Goal: Information Seeking & Learning: Learn about a topic

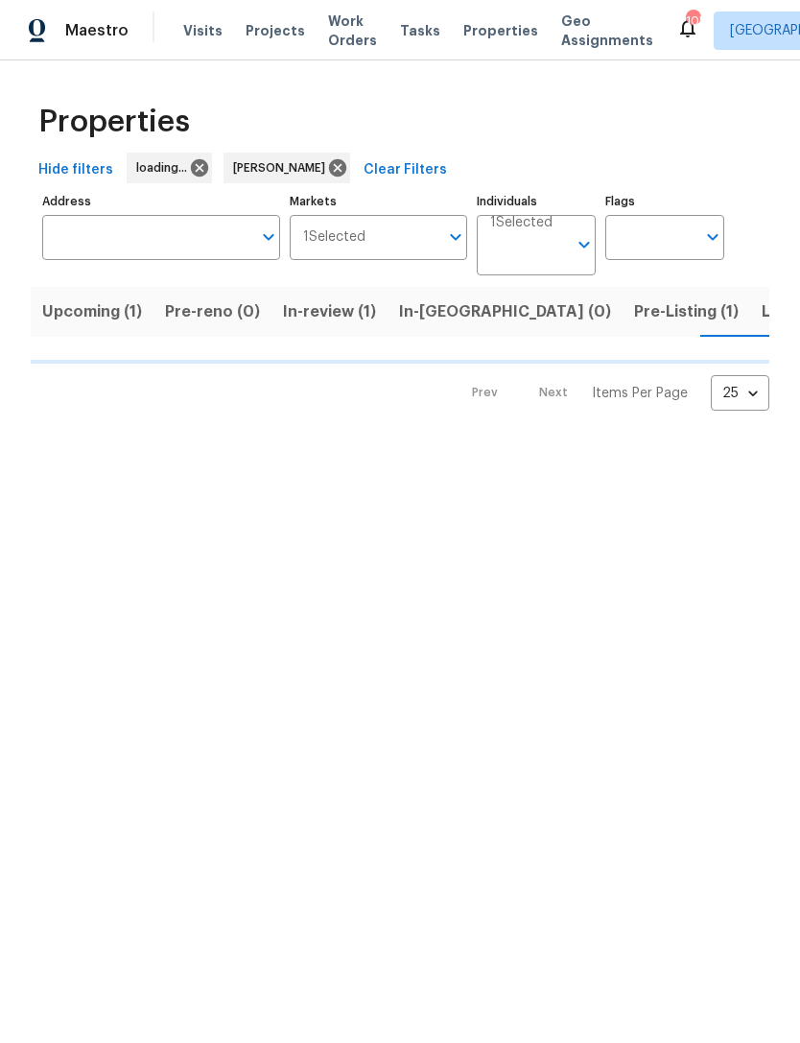
scroll to position [0, 26]
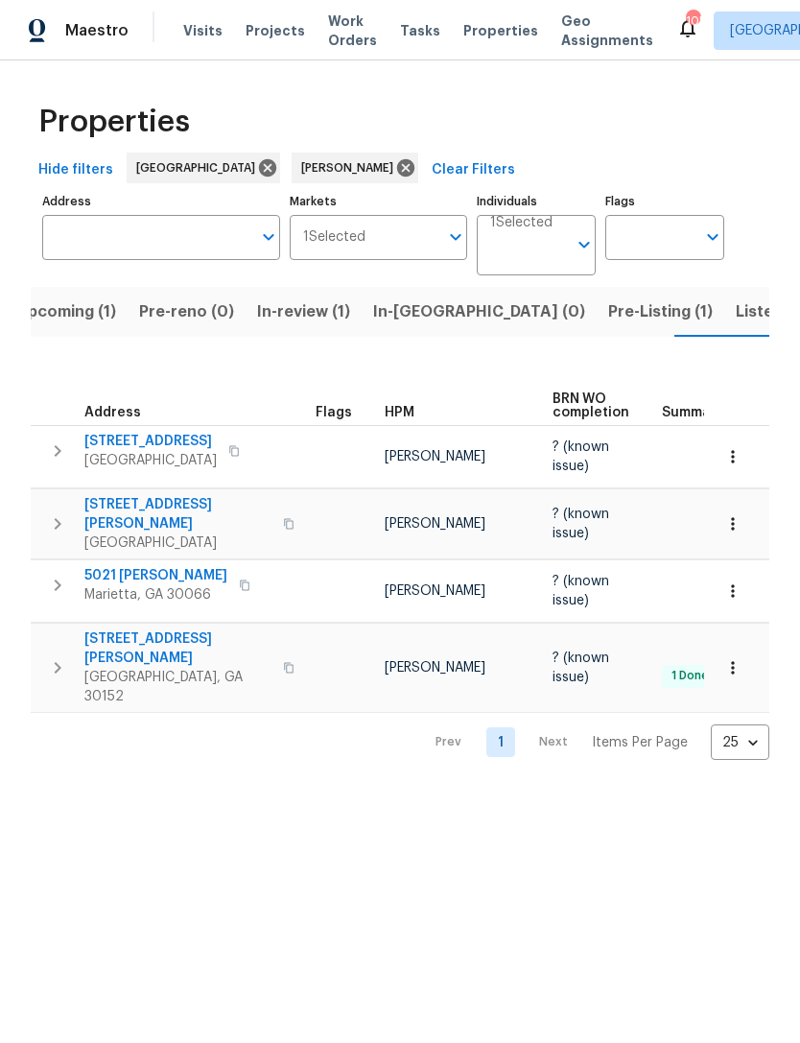
click at [608, 313] on span "Pre-Listing (1)" at bounding box center [660, 311] width 105 height 27
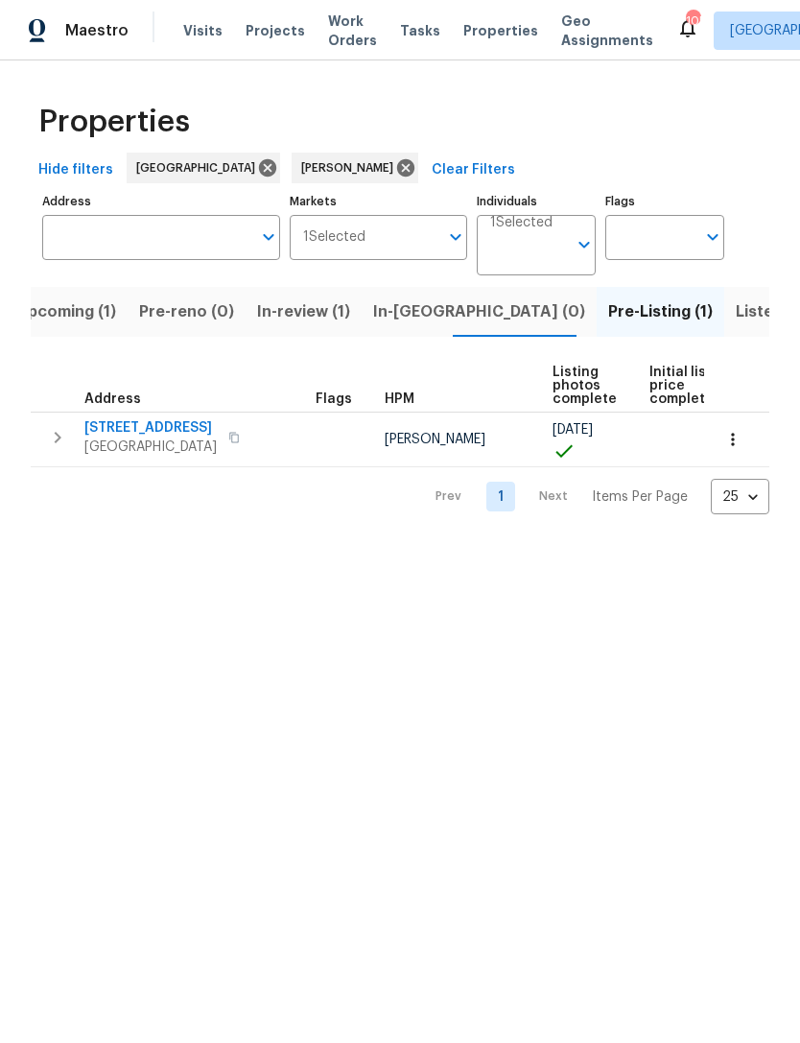
click at [529, 254] on input "Individuals" at bounding box center [528, 252] width 77 height 45
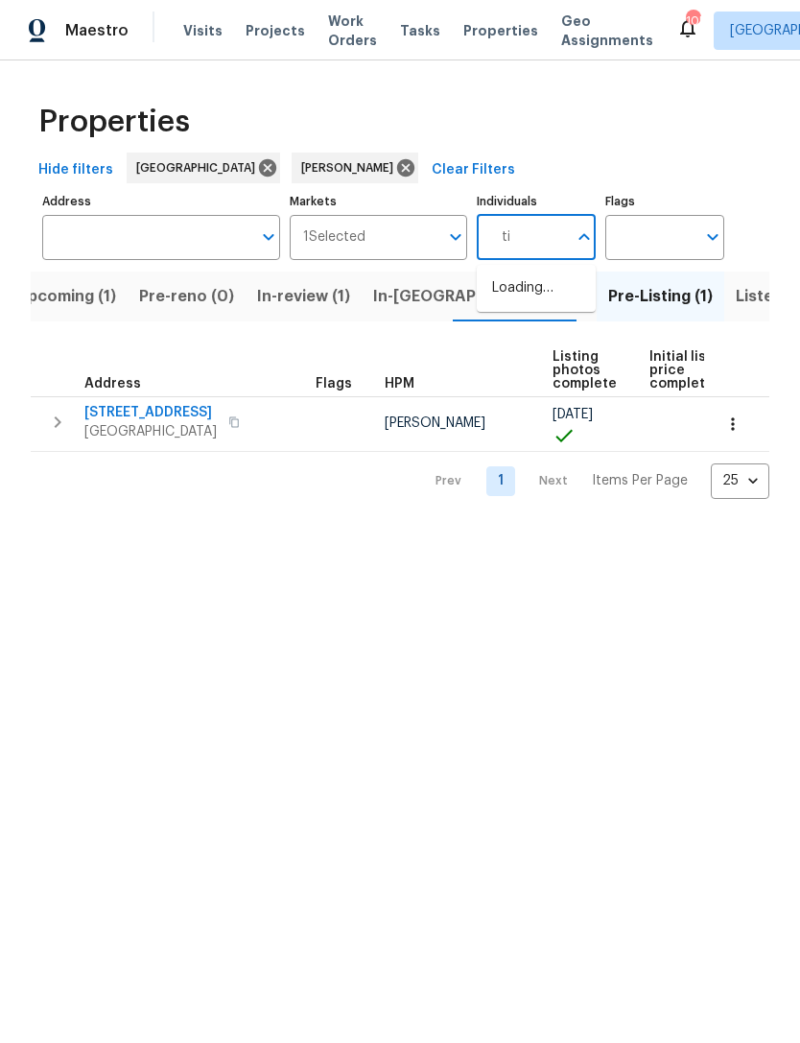
type input "tim"
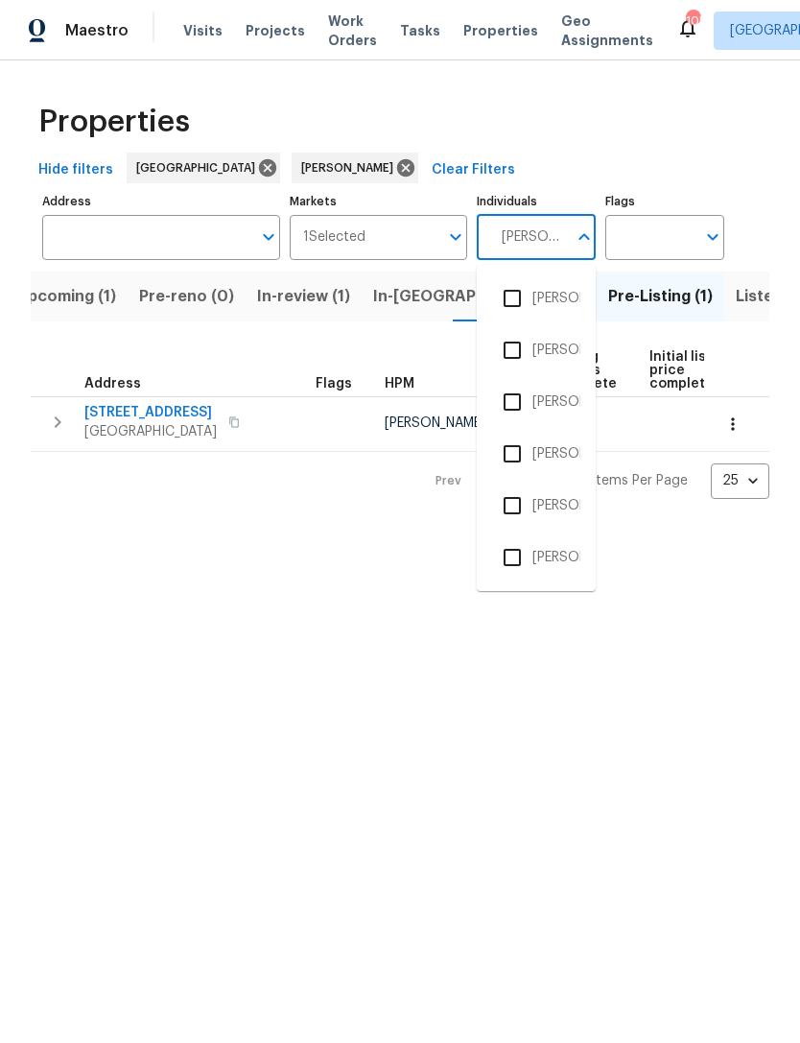
click at [518, 293] on input "checkbox" at bounding box center [512, 298] width 40 height 40
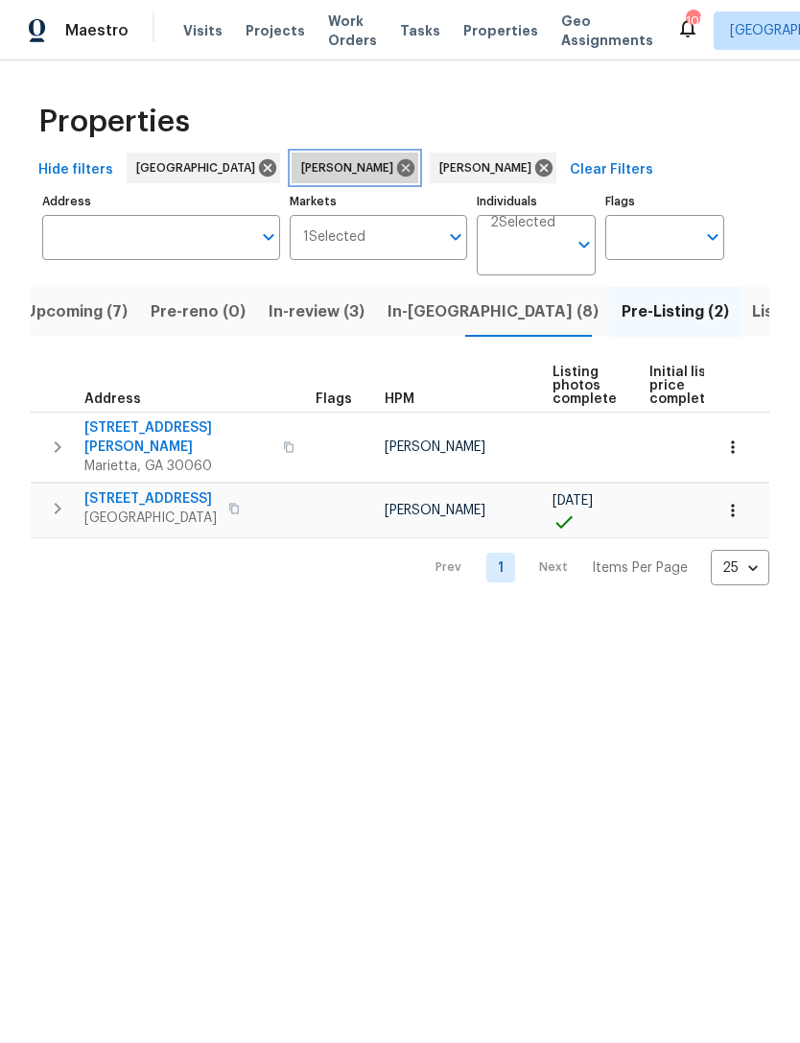
click at [395, 177] on icon at bounding box center [405, 167] width 21 height 21
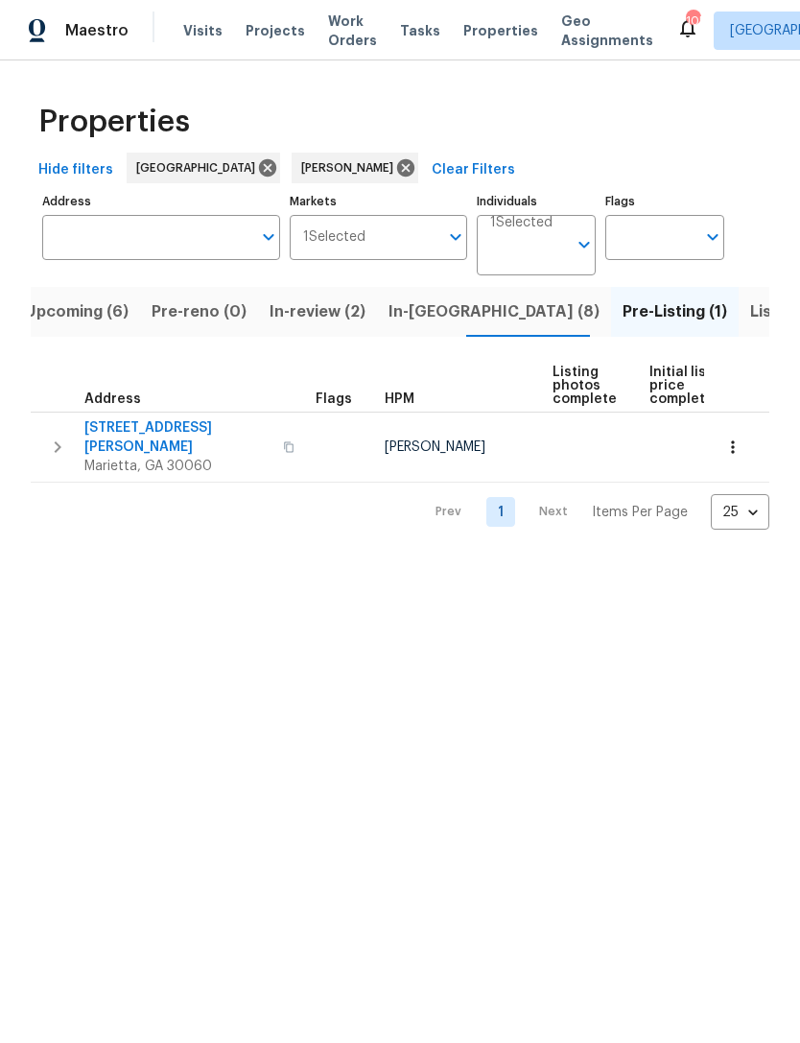
click at [427, 298] on button "In-reno (8)" at bounding box center [494, 312] width 234 height 50
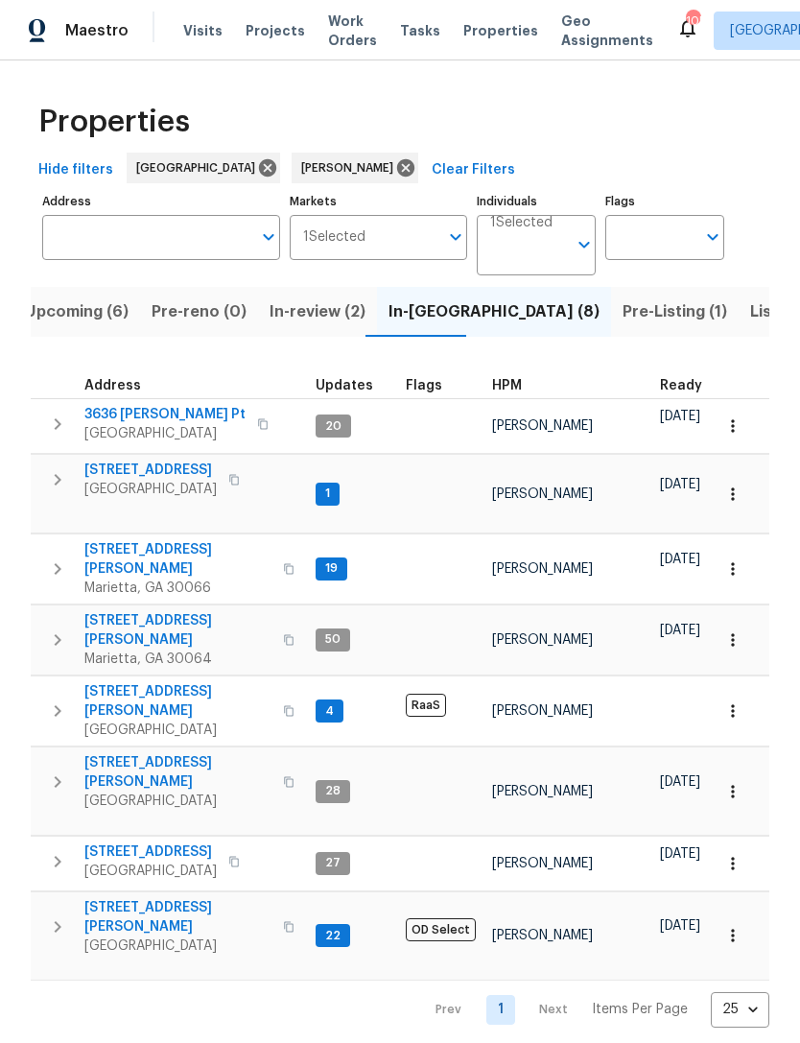
click at [162, 540] on span "4108 Christacy Way" at bounding box center [177, 559] width 187 height 38
click at [154, 898] on span "314 Jackson St" at bounding box center [177, 917] width 187 height 38
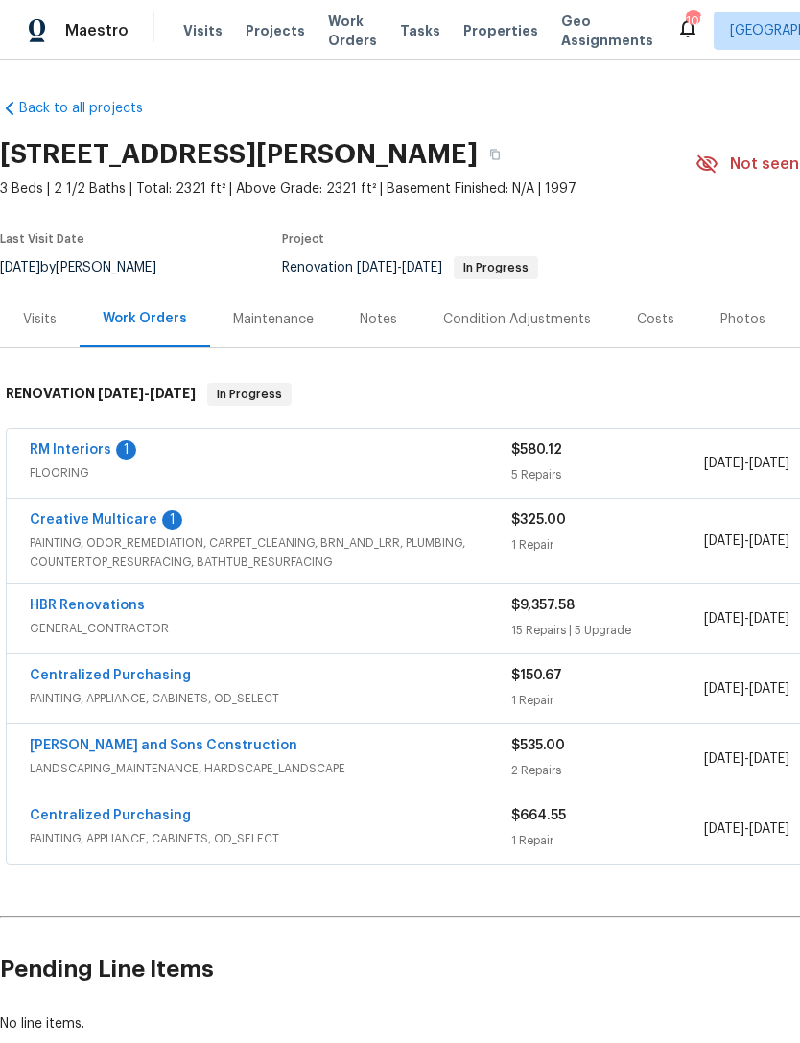
click at [364, 325] on div "Notes" at bounding box center [378, 319] width 37 height 19
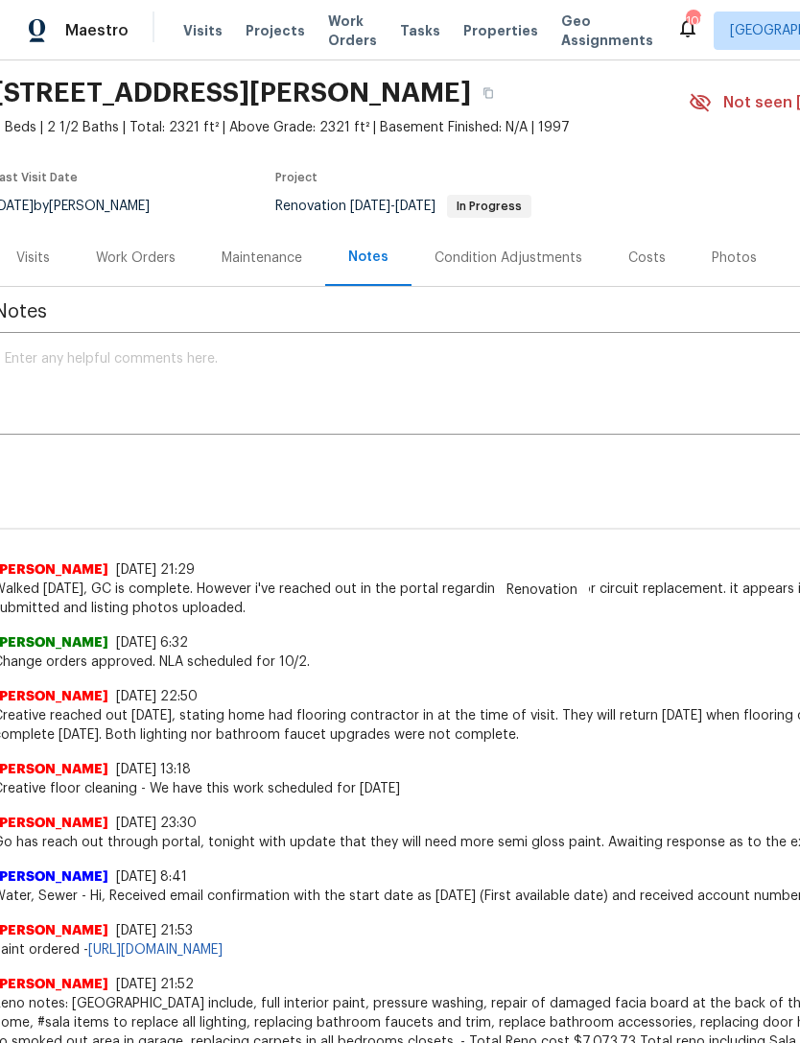
scroll to position [62, 8]
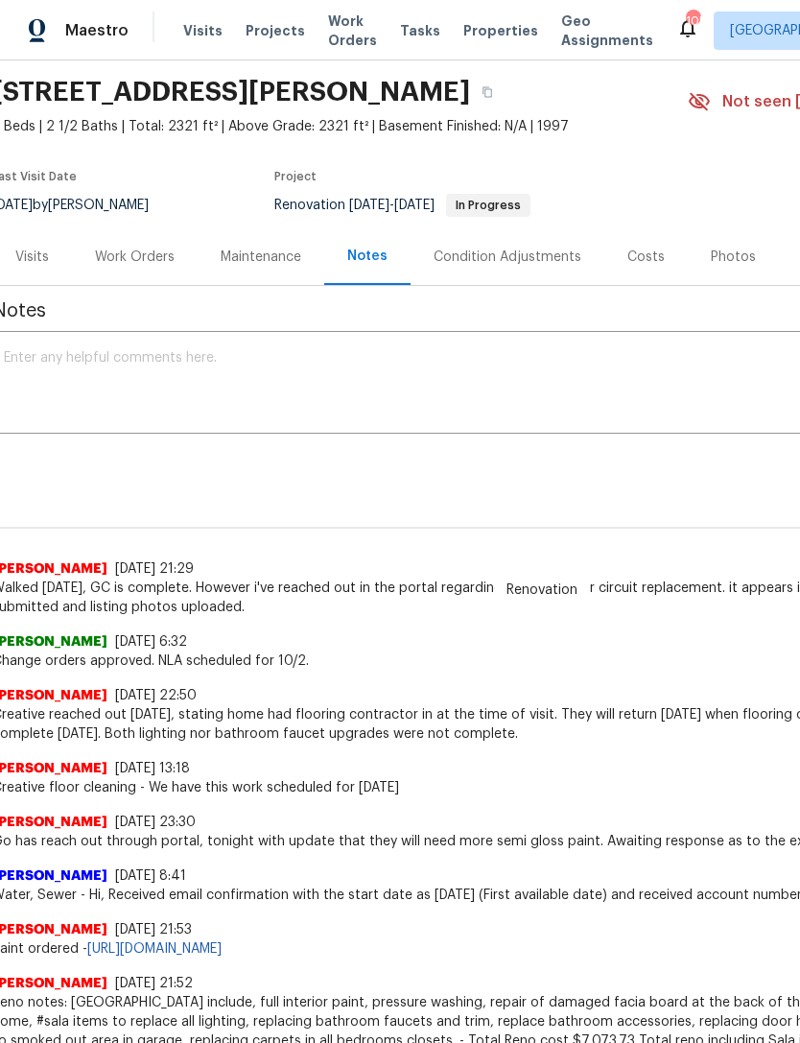
click at [717, 243] on div "Photos" at bounding box center [733, 256] width 91 height 57
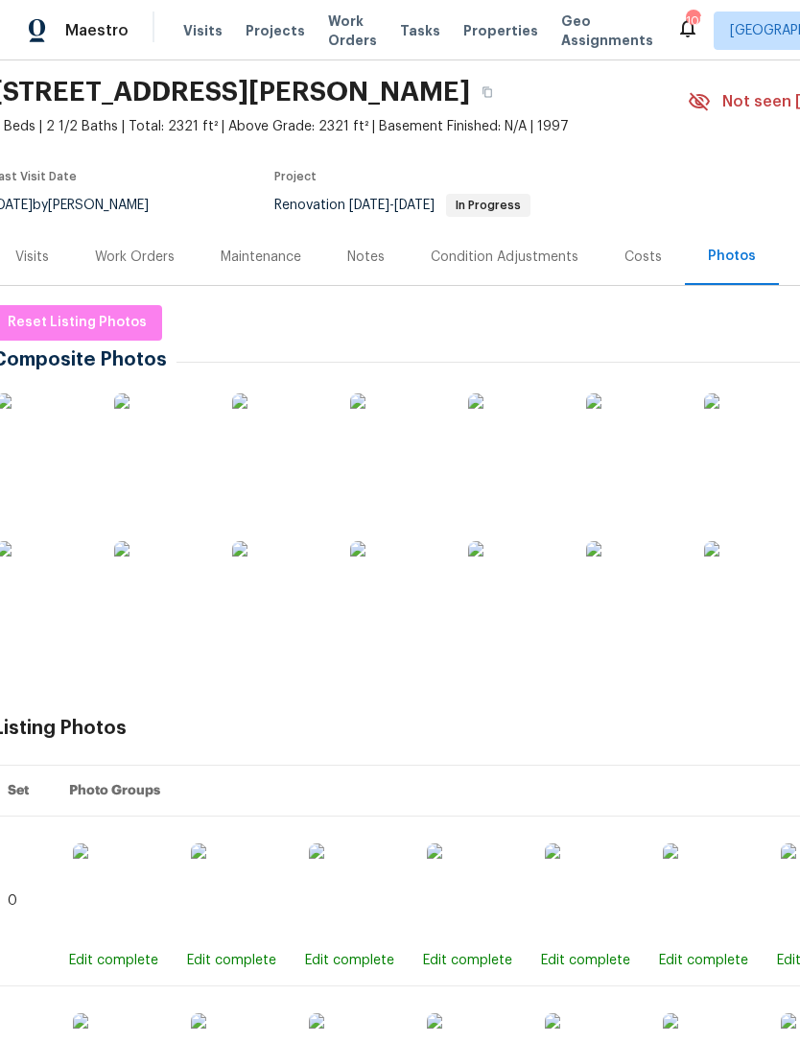
click at [62, 433] on img at bounding box center [44, 441] width 96 height 96
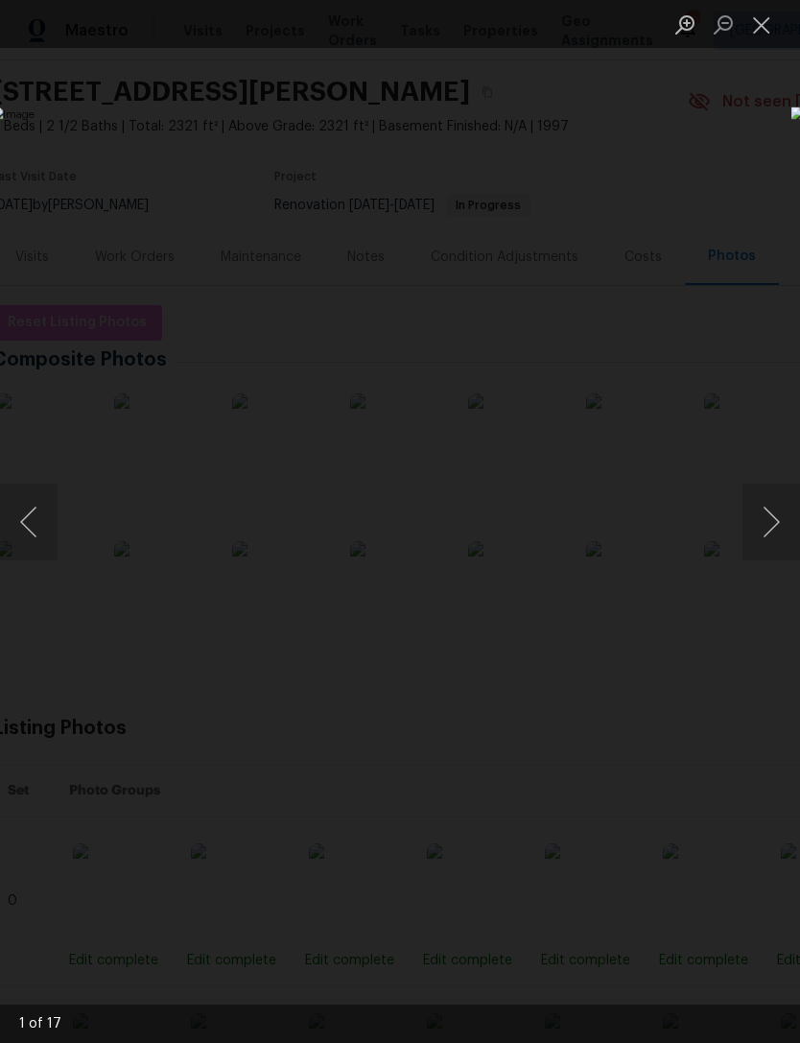
click at [773, 515] on button "Next image" at bounding box center [772, 522] width 58 height 77
click at [771, 512] on button "Next image" at bounding box center [772, 522] width 58 height 77
click at [761, 509] on button "Next image" at bounding box center [772, 522] width 58 height 77
click at [753, 503] on button "Next image" at bounding box center [772, 522] width 58 height 77
click at [766, 513] on button "Next image" at bounding box center [772, 522] width 58 height 77
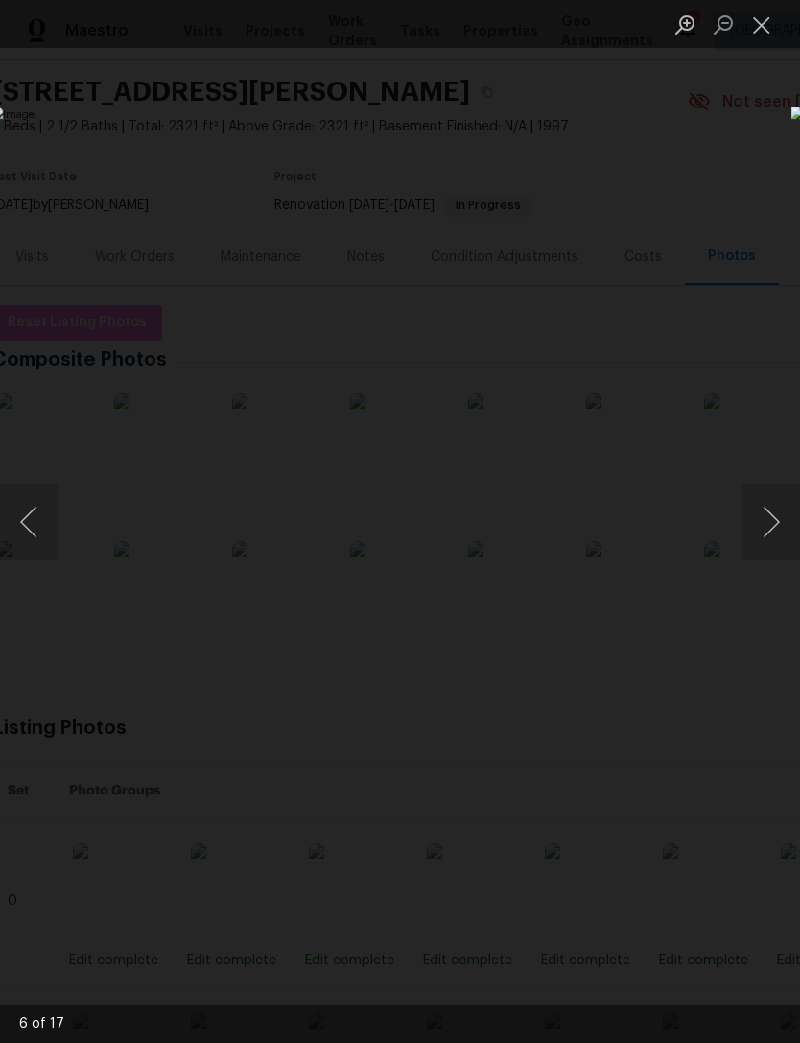
click at [761, 501] on button "Next image" at bounding box center [772, 522] width 58 height 77
click at [761, 498] on button "Next image" at bounding box center [772, 522] width 58 height 77
click at [763, 504] on button "Next image" at bounding box center [772, 522] width 58 height 77
click at [770, 494] on button "Next image" at bounding box center [772, 522] width 58 height 77
click at [759, 502] on button "Next image" at bounding box center [772, 522] width 58 height 77
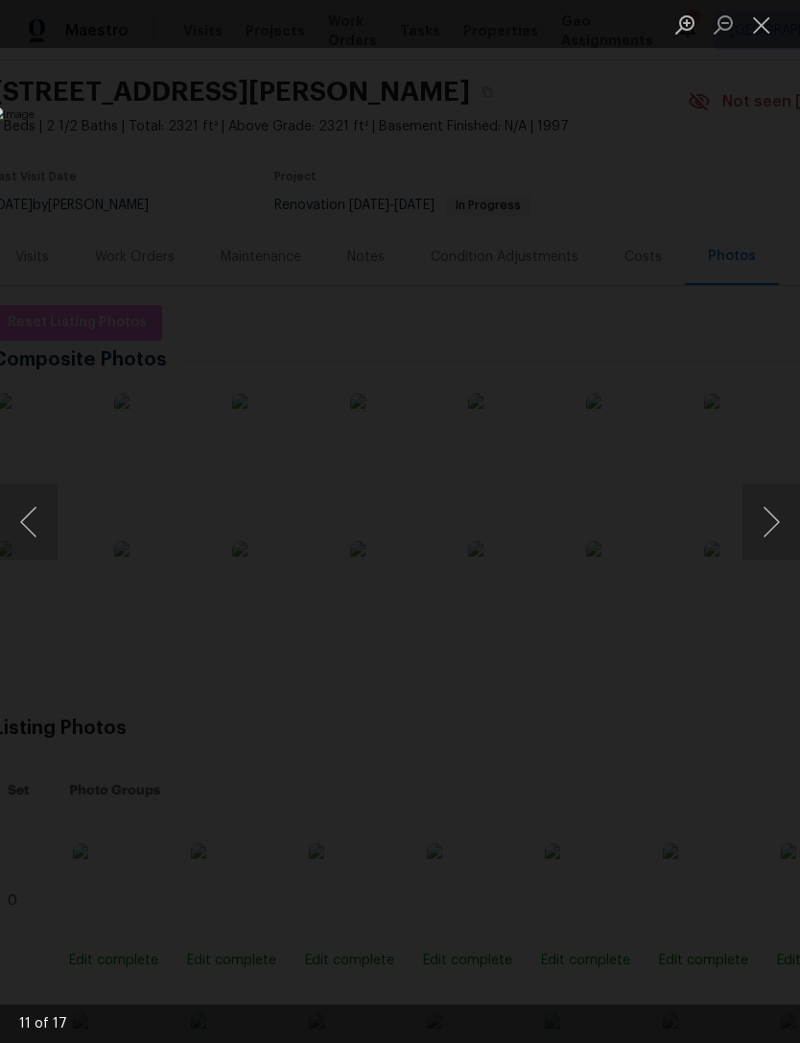
click at [752, 516] on button "Next image" at bounding box center [772, 522] width 58 height 77
click at [757, 511] on button "Next image" at bounding box center [772, 522] width 58 height 77
click at [759, 502] on button "Next image" at bounding box center [772, 522] width 58 height 77
click at [761, 513] on button "Next image" at bounding box center [772, 522] width 58 height 77
click at [758, 521] on button "Next image" at bounding box center [772, 522] width 58 height 77
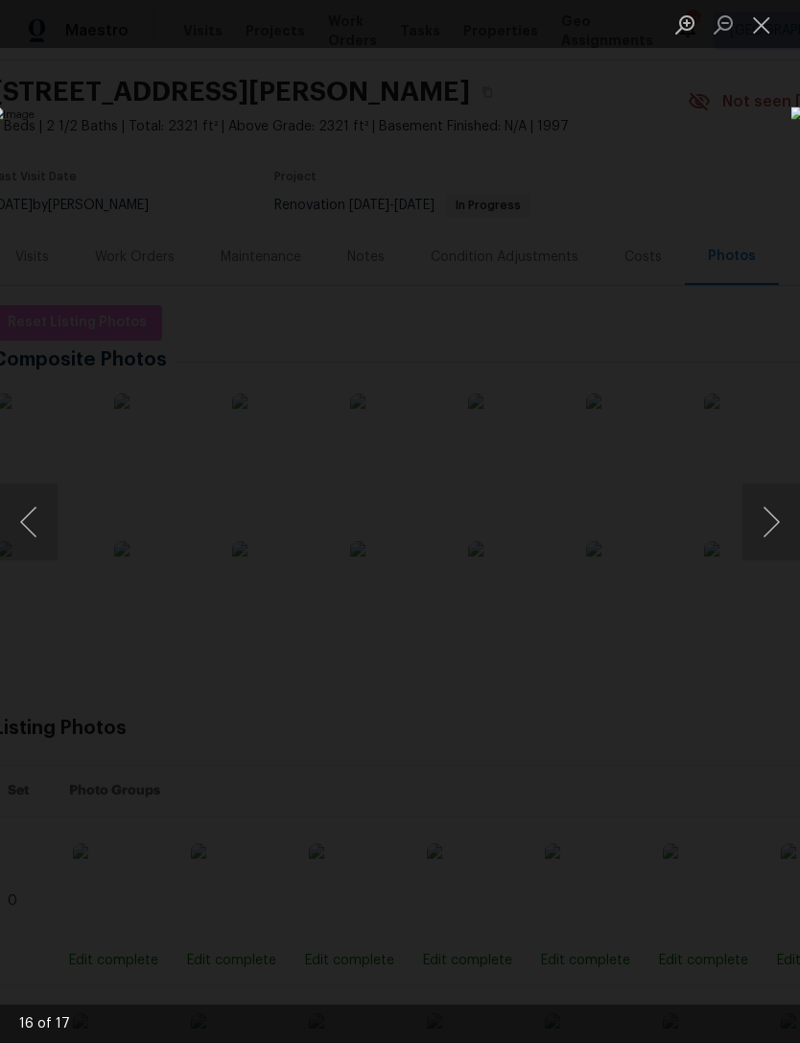
click at [759, 522] on button "Next image" at bounding box center [772, 522] width 58 height 77
click at [769, 507] on button "Next image" at bounding box center [772, 522] width 58 height 77
click at [772, 511] on button "Next image" at bounding box center [772, 522] width 58 height 77
click at [783, 529] on button "Next image" at bounding box center [772, 522] width 58 height 77
click at [777, 515] on button "Next image" at bounding box center [772, 522] width 58 height 77
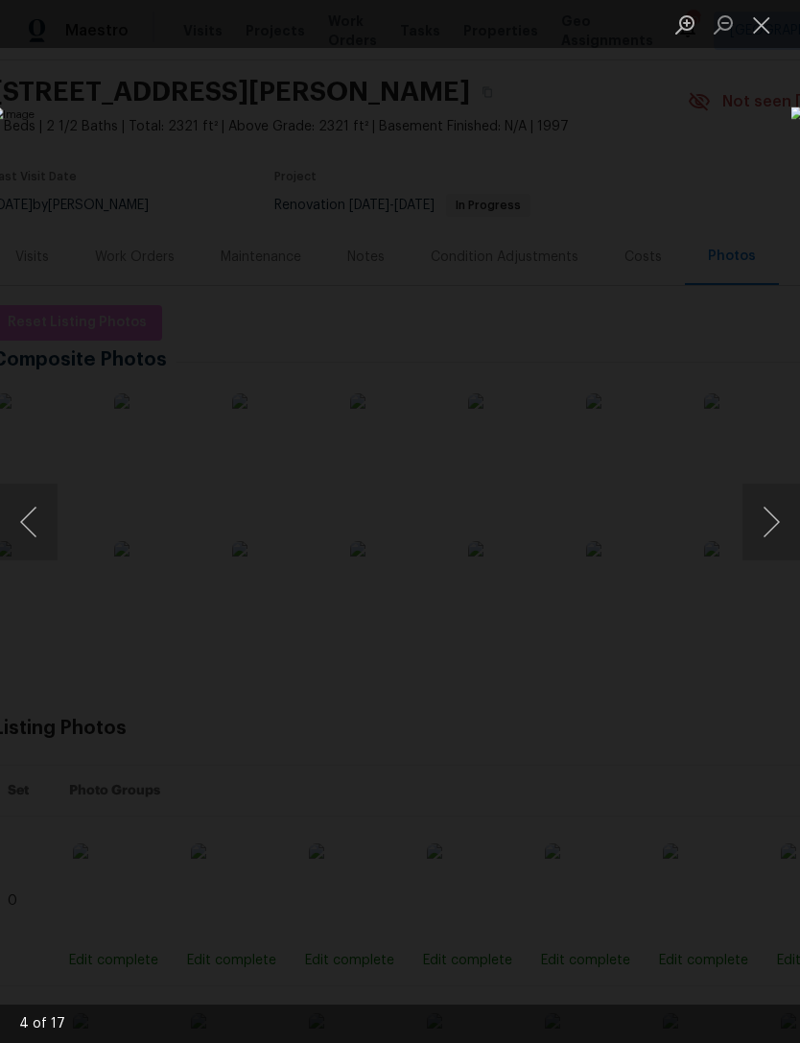
click at [665, 132] on div "Lightbox" at bounding box center [400, 521] width 800 height 1043
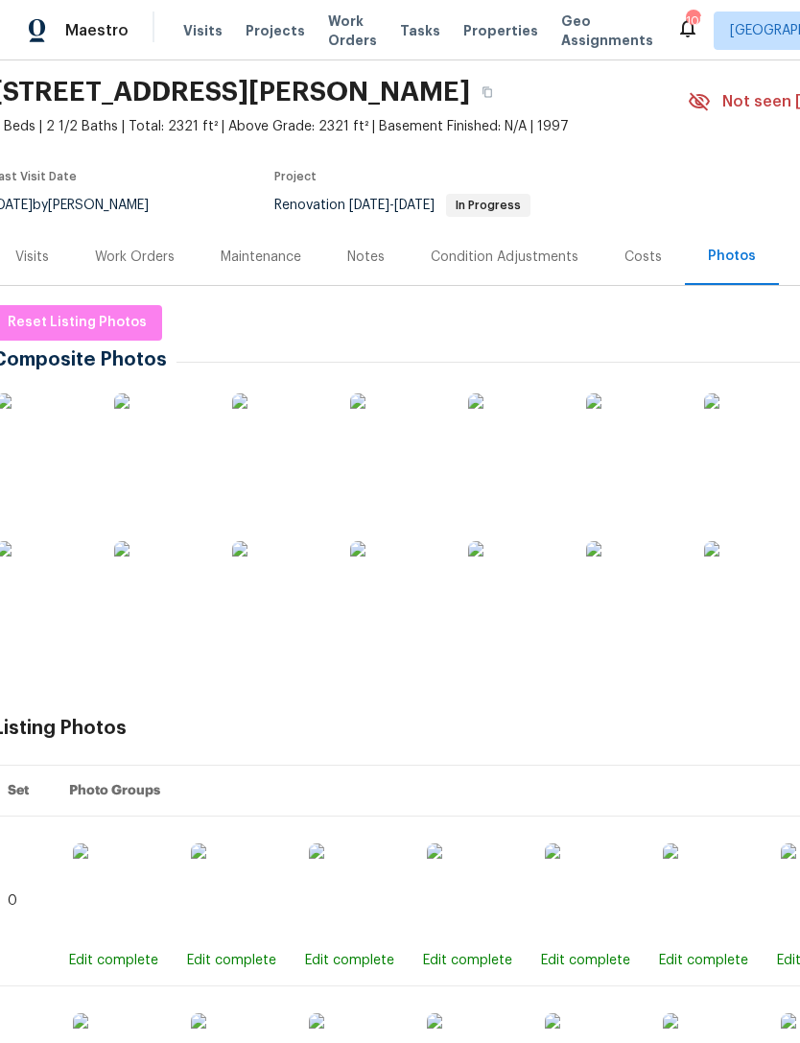
click at [139, 252] on div "Work Orders" at bounding box center [135, 257] width 80 height 19
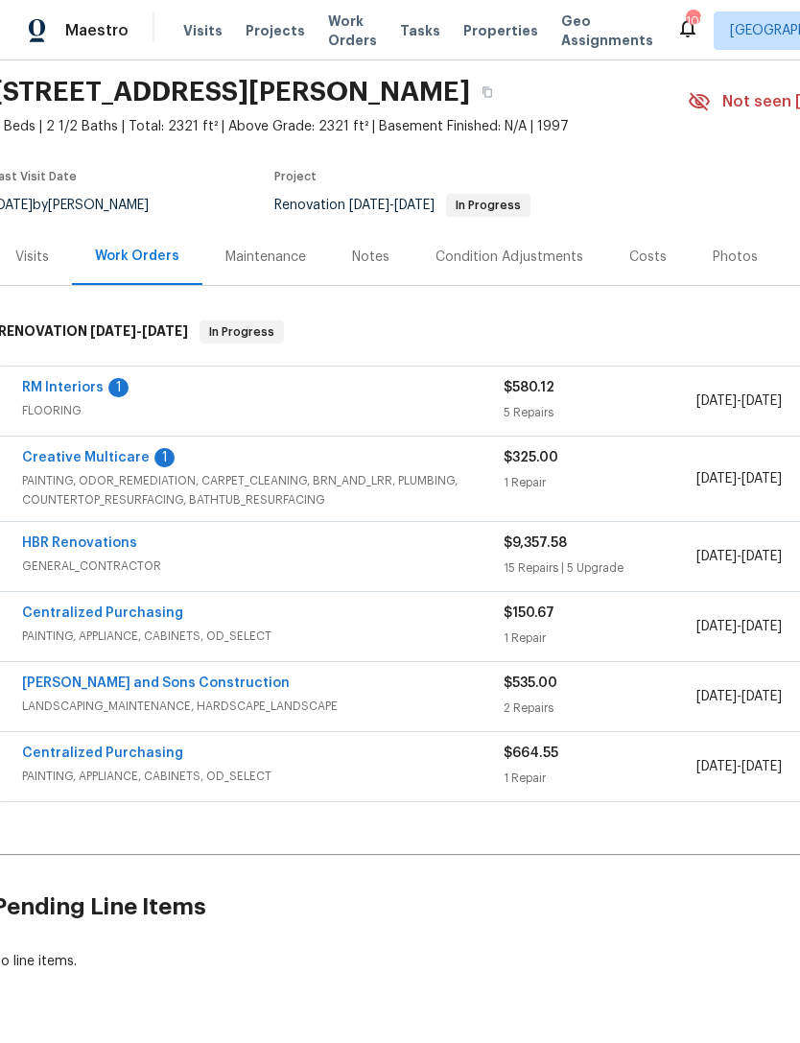
scroll to position [59, 8]
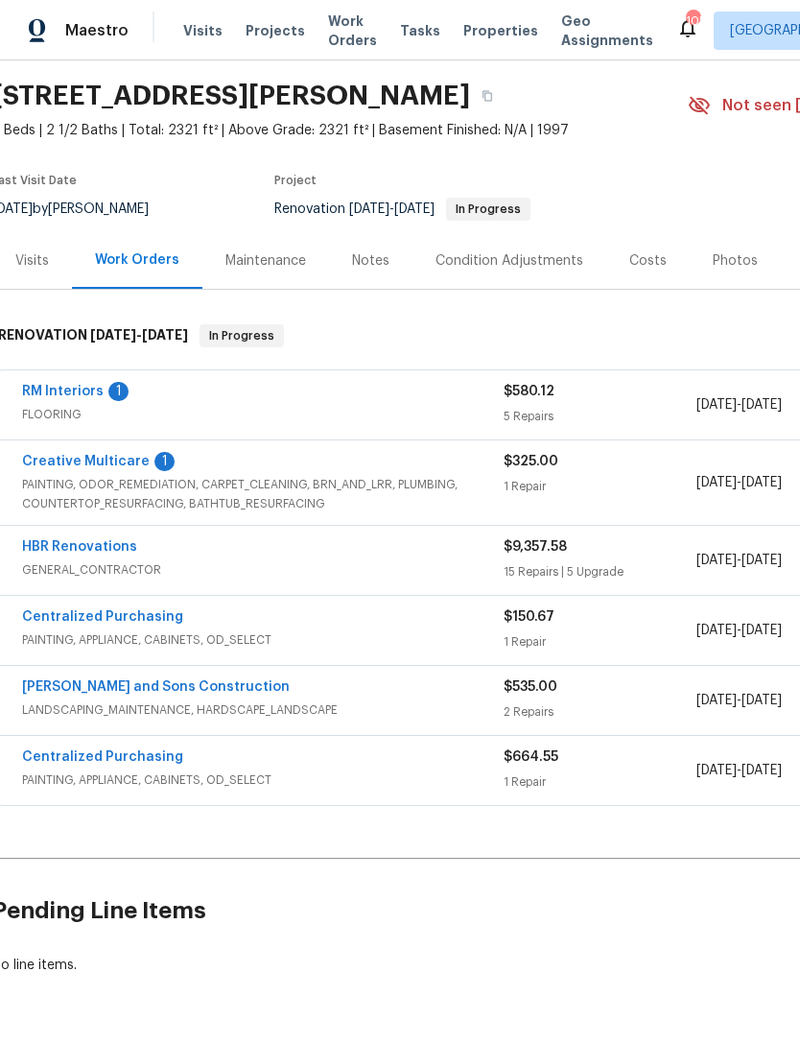
click at [27, 257] on div "Visits" at bounding box center [32, 260] width 34 height 19
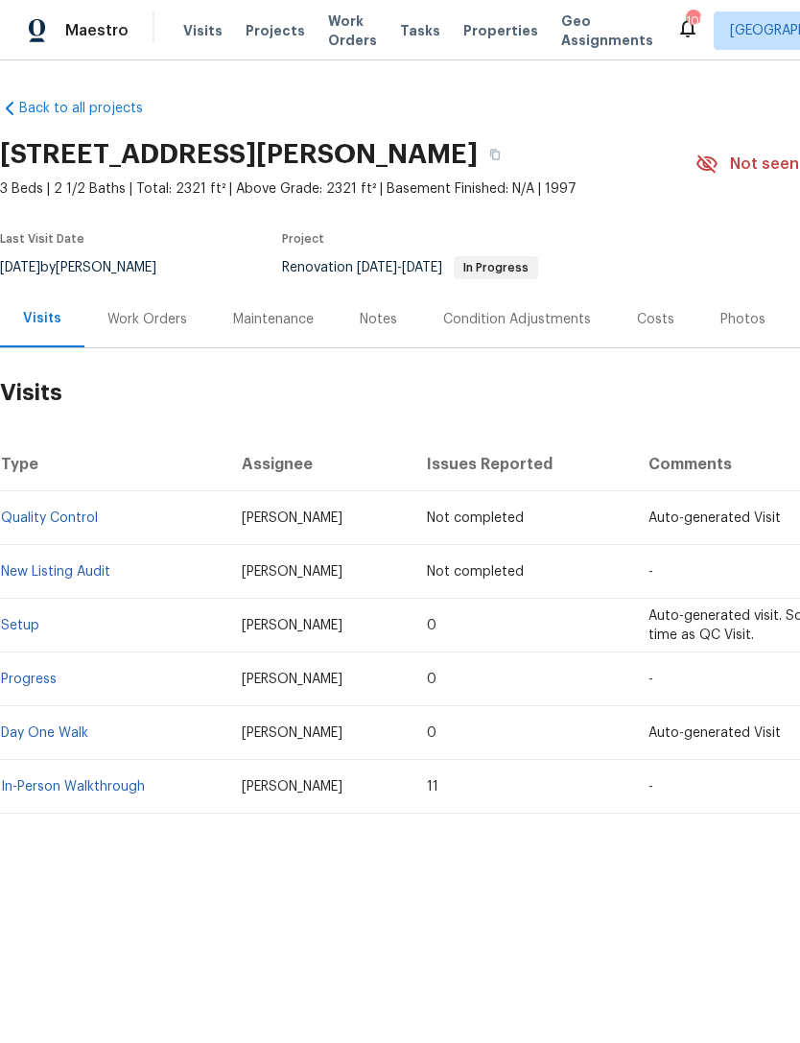
click at [399, 331] on div "Notes" at bounding box center [378, 319] width 83 height 57
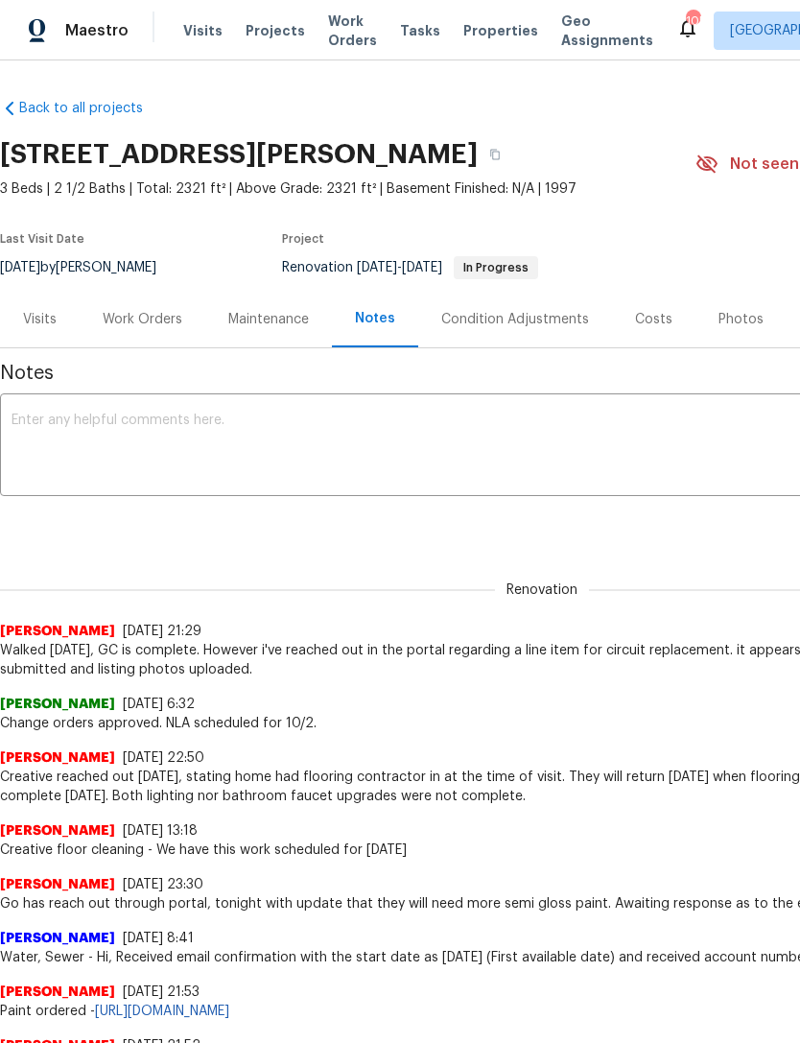
click at [740, 325] on div "Photos" at bounding box center [741, 319] width 45 height 19
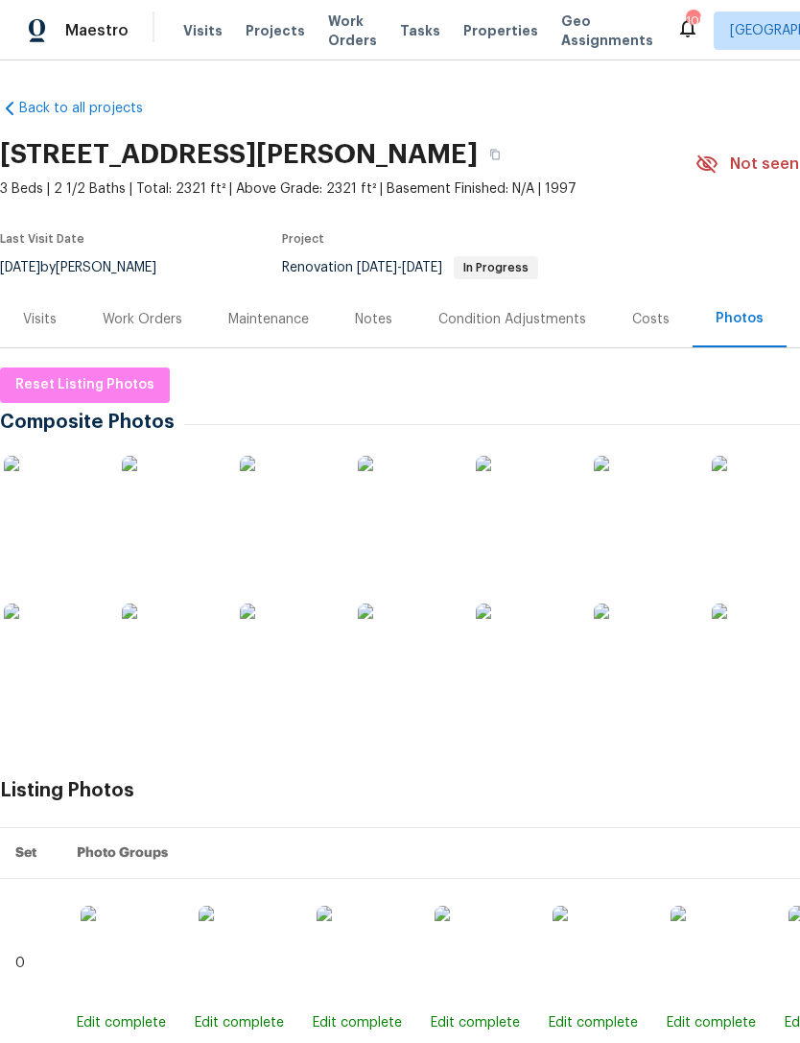
click at [53, 504] on img at bounding box center [52, 504] width 96 height 96
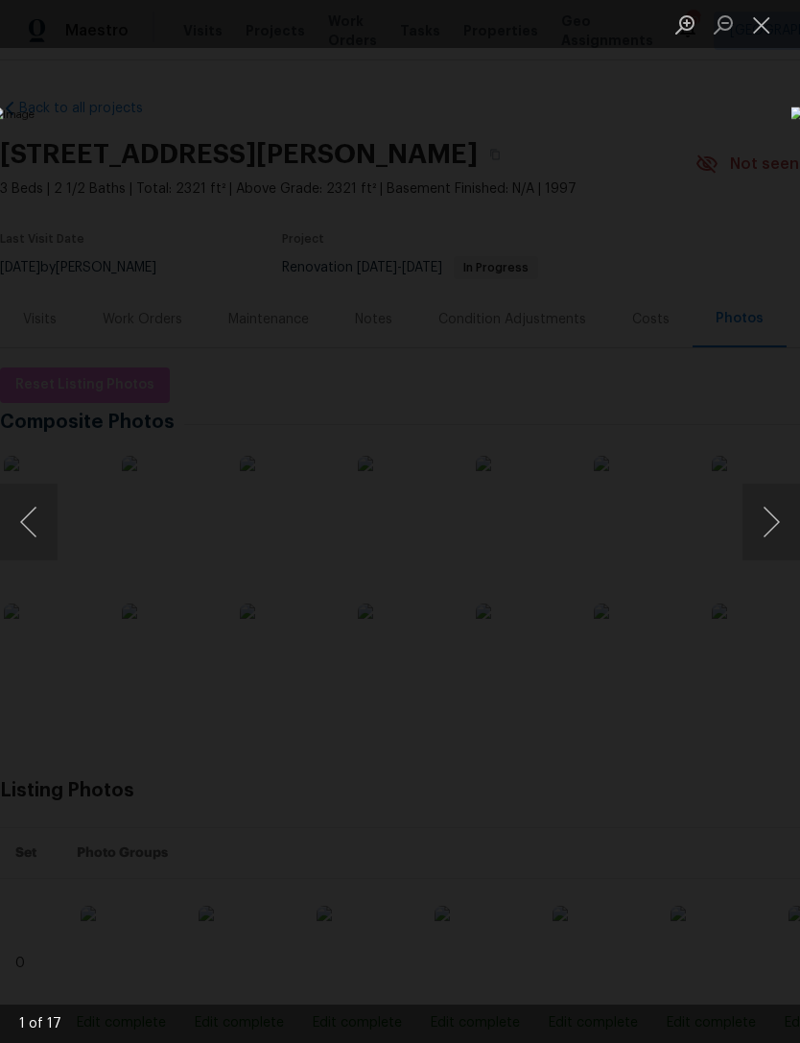
click at [758, 535] on button "Next image" at bounding box center [772, 522] width 58 height 77
click at [778, 527] on button "Next image" at bounding box center [772, 522] width 58 height 77
click at [768, 526] on button "Next image" at bounding box center [772, 522] width 58 height 77
click at [774, 527] on button "Next image" at bounding box center [772, 522] width 58 height 77
click at [773, 519] on button "Next image" at bounding box center [772, 522] width 58 height 77
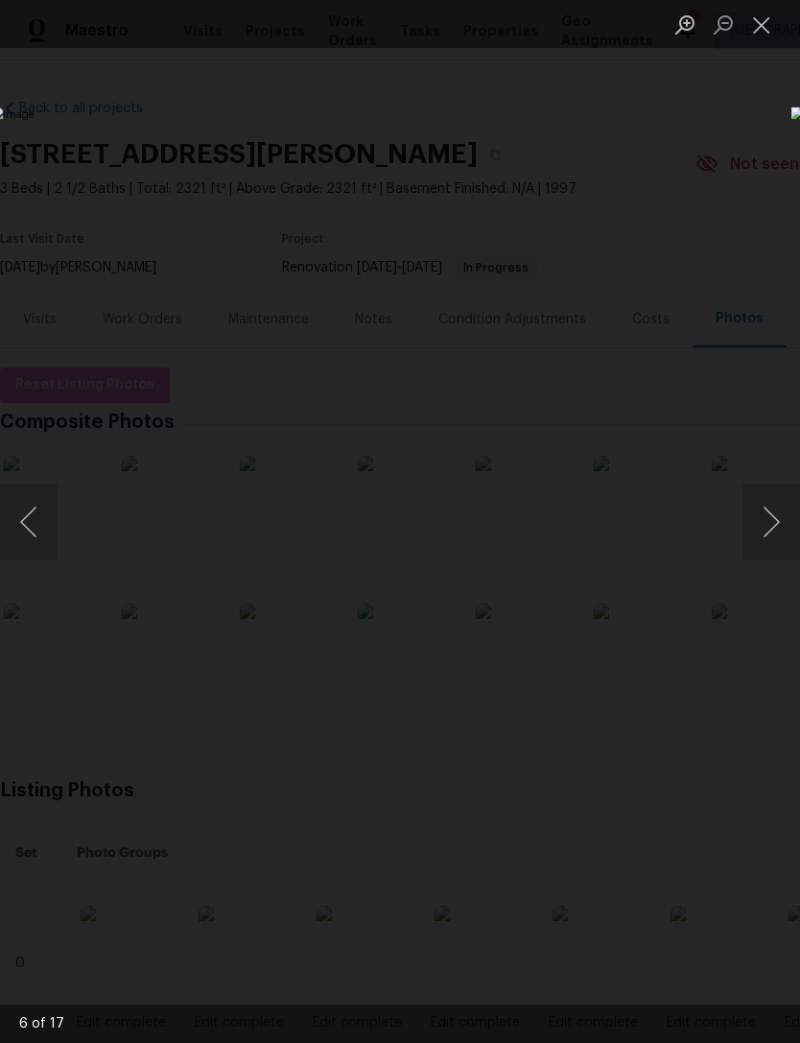
click at [756, 541] on button "Next image" at bounding box center [772, 522] width 58 height 77
click at [775, 498] on button "Next image" at bounding box center [772, 522] width 58 height 77
click at [767, 518] on button "Next image" at bounding box center [772, 522] width 58 height 77
click at [780, 538] on button "Next image" at bounding box center [772, 522] width 58 height 77
click at [776, 527] on button "Next image" at bounding box center [772, 522] width 58 height 77
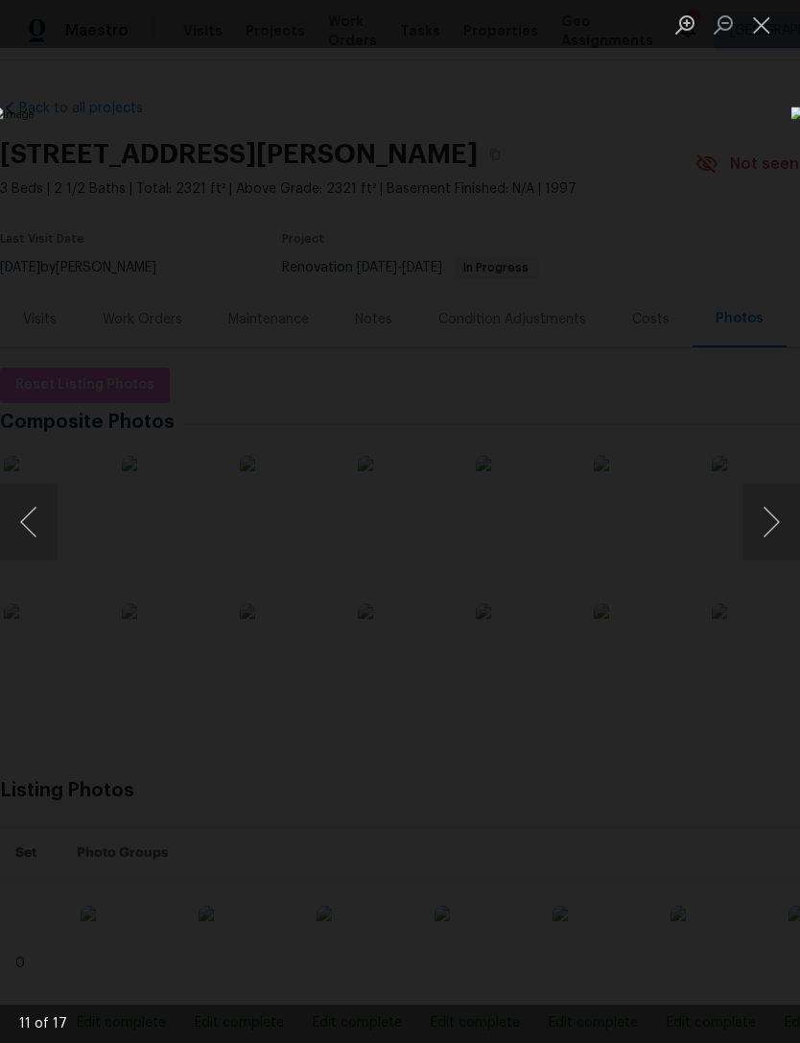
click at [762, 521] on button "Next image" at bounding box center [772, 522] width 58 height 77
click at [779, 503] on button "Next image" at bounding box center [772, 522] width 58 height 77
click at [668, 164] on div "Lightbox" at bounding box center [400, 521] width 800 height 1043
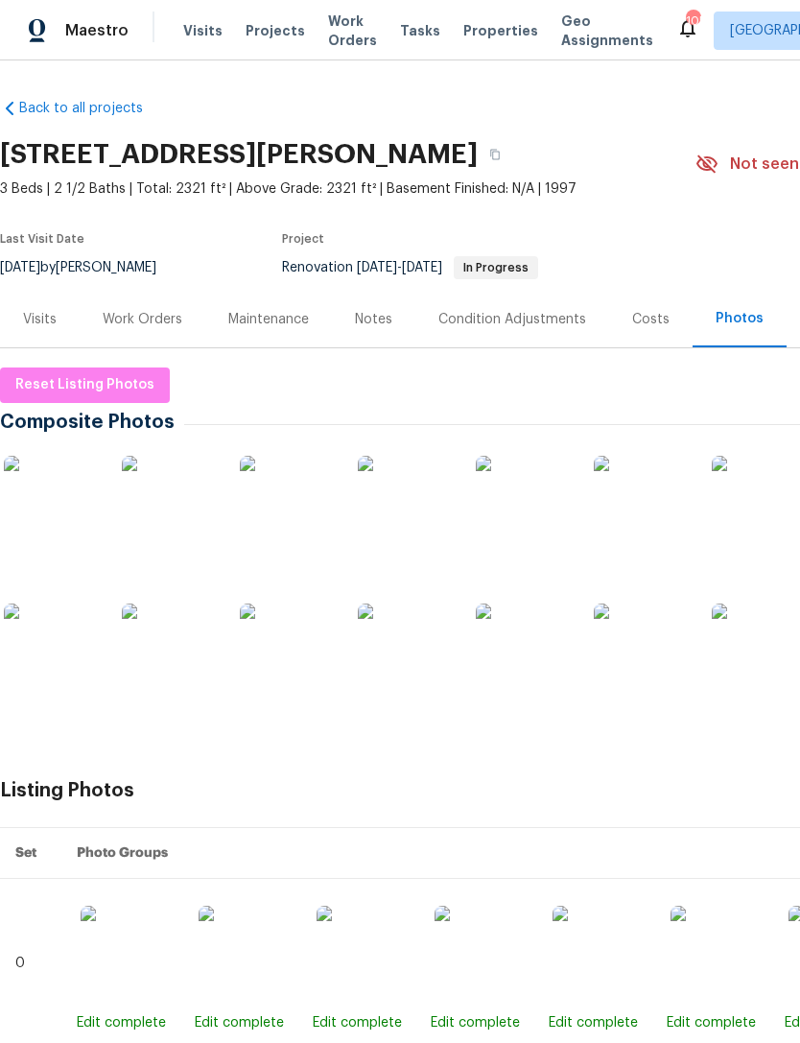
click at [645, 319] on div "Costs" at bounding box center [650, 319] width 37 height 19
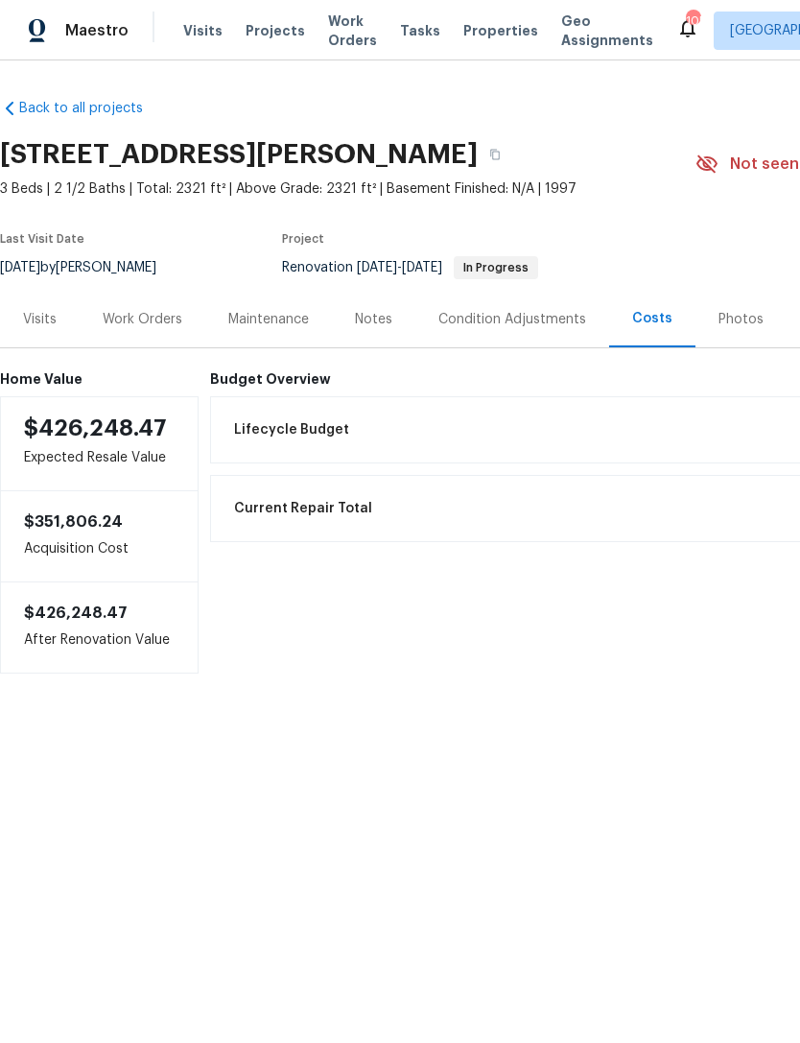
click at [56, 329] on div "Visits" at bounding box center [40, 319] width 80 height 57
